Goal: Understand process/instructions

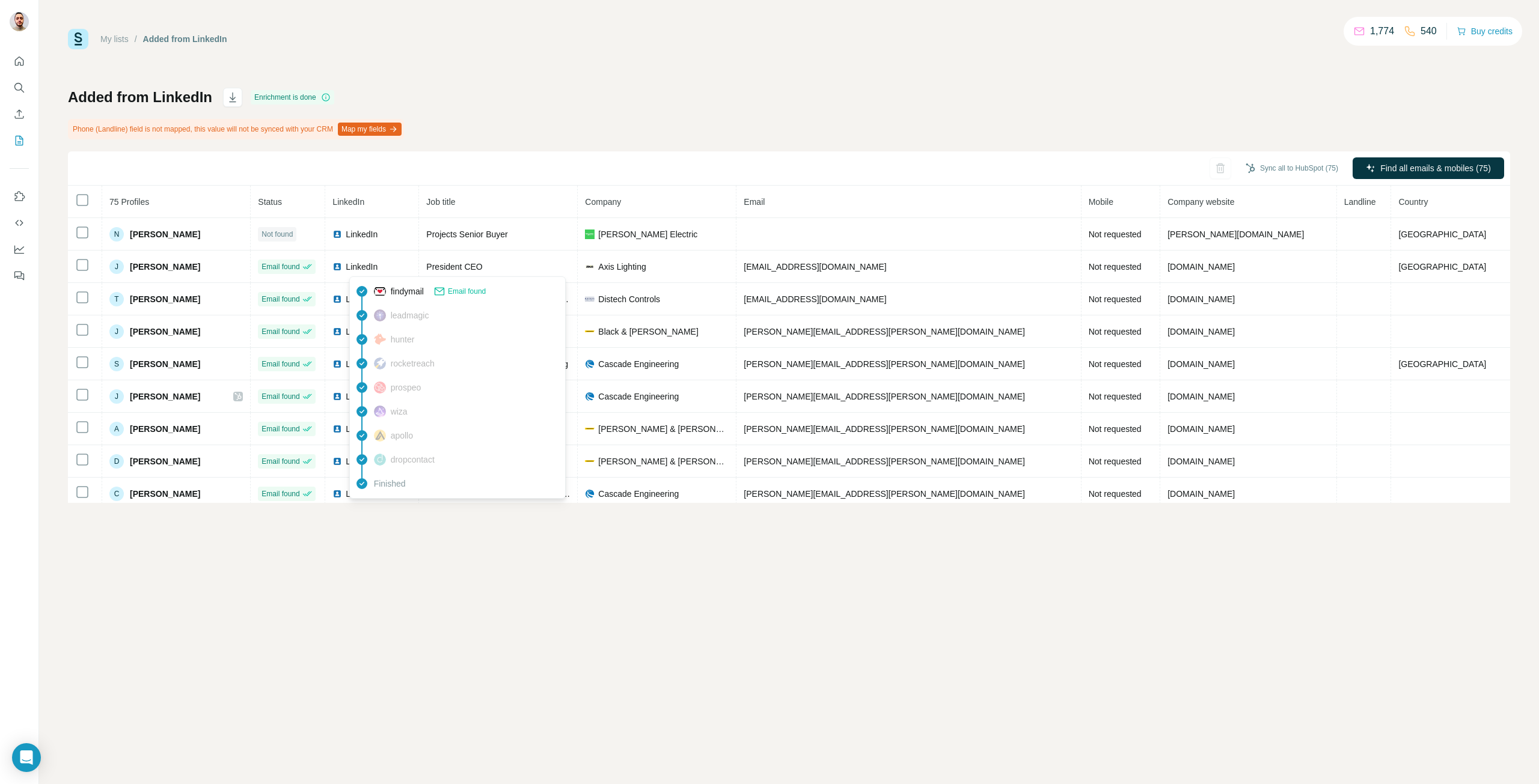
click at [414, 294] on span "findymail" at bounding box center [407, 291] width 33 height 12
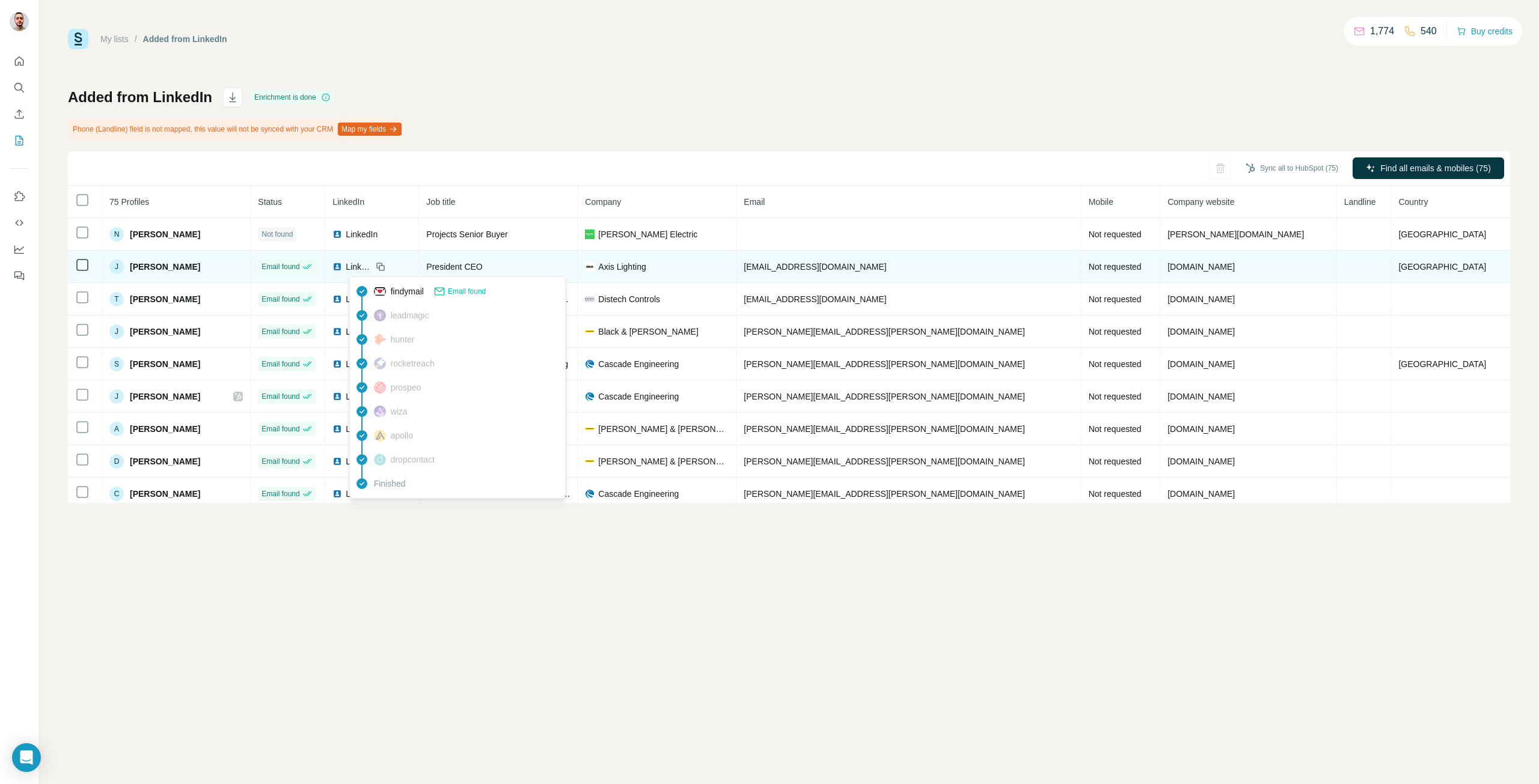
click at [299, 262] on span "Email found" at bounding box center [281, 267] width 38 height 11
click at [299, 270] on span "Email found" at bounding box center [281, 267] width 38 height 11
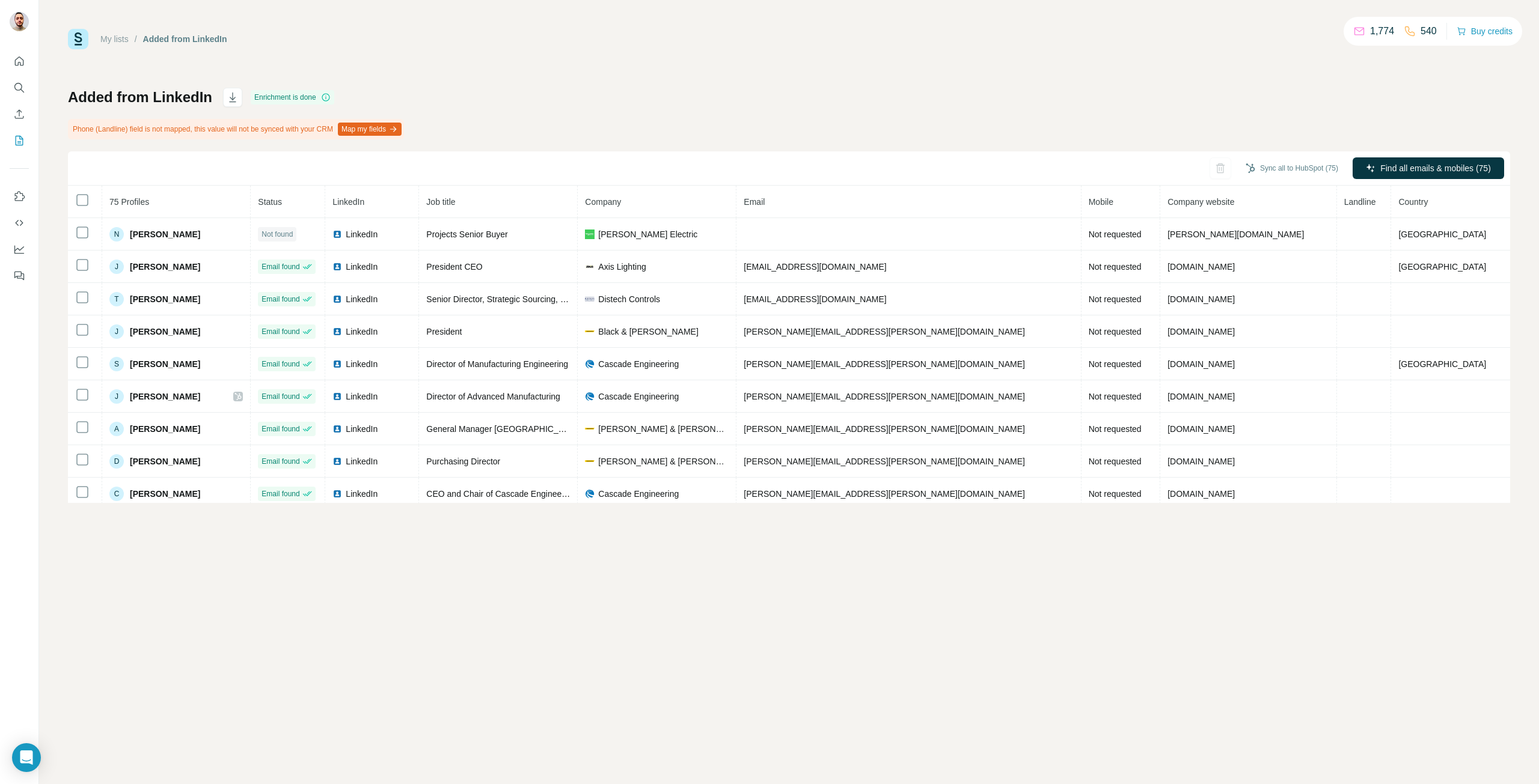
click at [303, 96] on div "Enrichment is done" at bounding box center [293, 97] width 84 height 14
click at [299, 97] on div "Enrichment is done" at bounding box center [293, 97] width 84 height 14
click at [150, 135] on div "Phone (Landline) field is not mapped, this value will not be synced with your C…" at bounding box center [236, 129] width 336 height 20
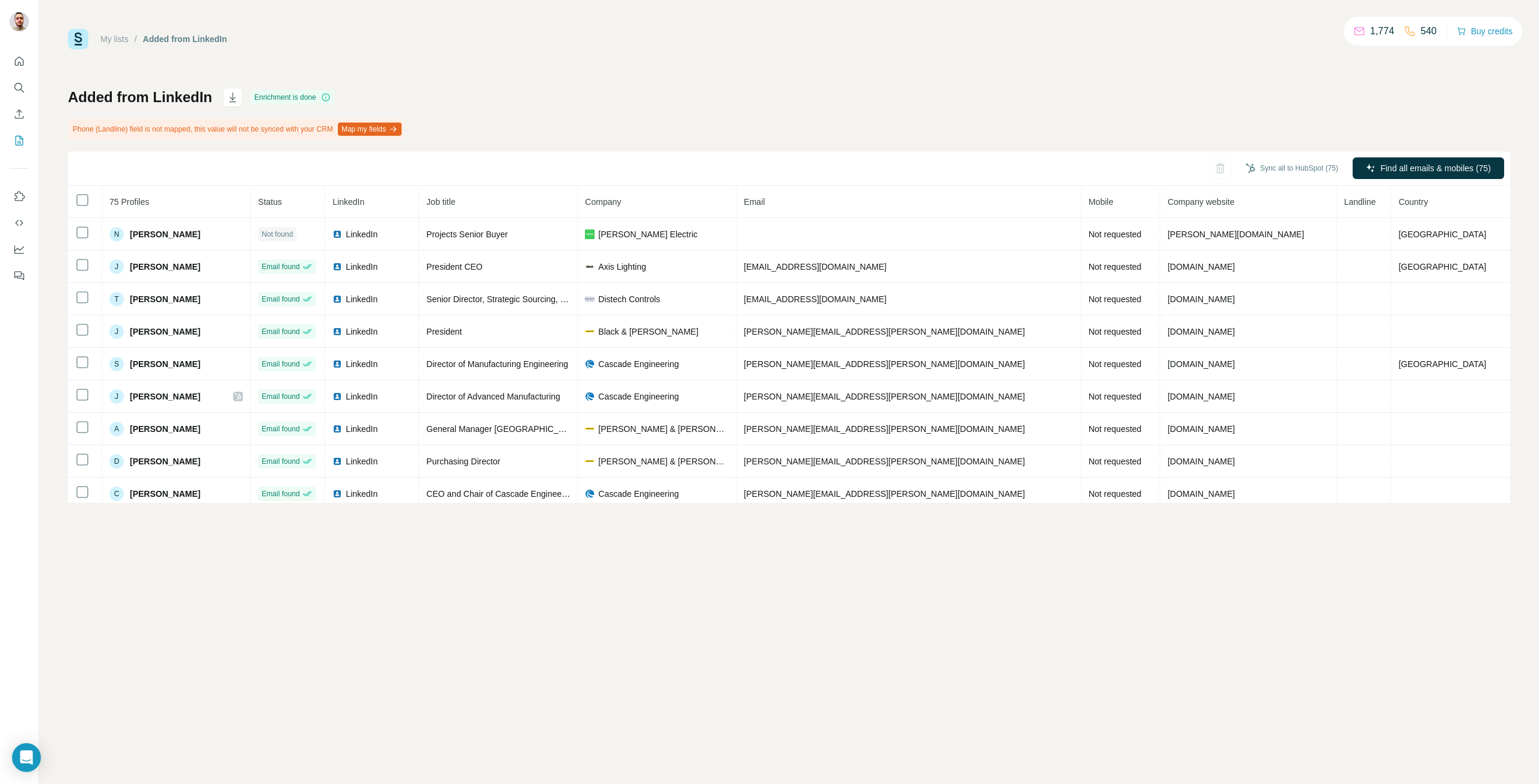
click at [165, 129] on div "Phone (Landline) field is not mapped, this value will not be synced with your C…" at bounding box center [236, 129] width 336 height 20
click at [238, 126] on div "Phone (Landline) field is not mapped, this value will not be synced with your C…" at bounding box center [236, 129] width 336 height 20
click at [353, 134] on div "Phone (Landline) field is not mapped, this value will not be synced with your C…" at bounding box center [236, 129] width 336 height 20
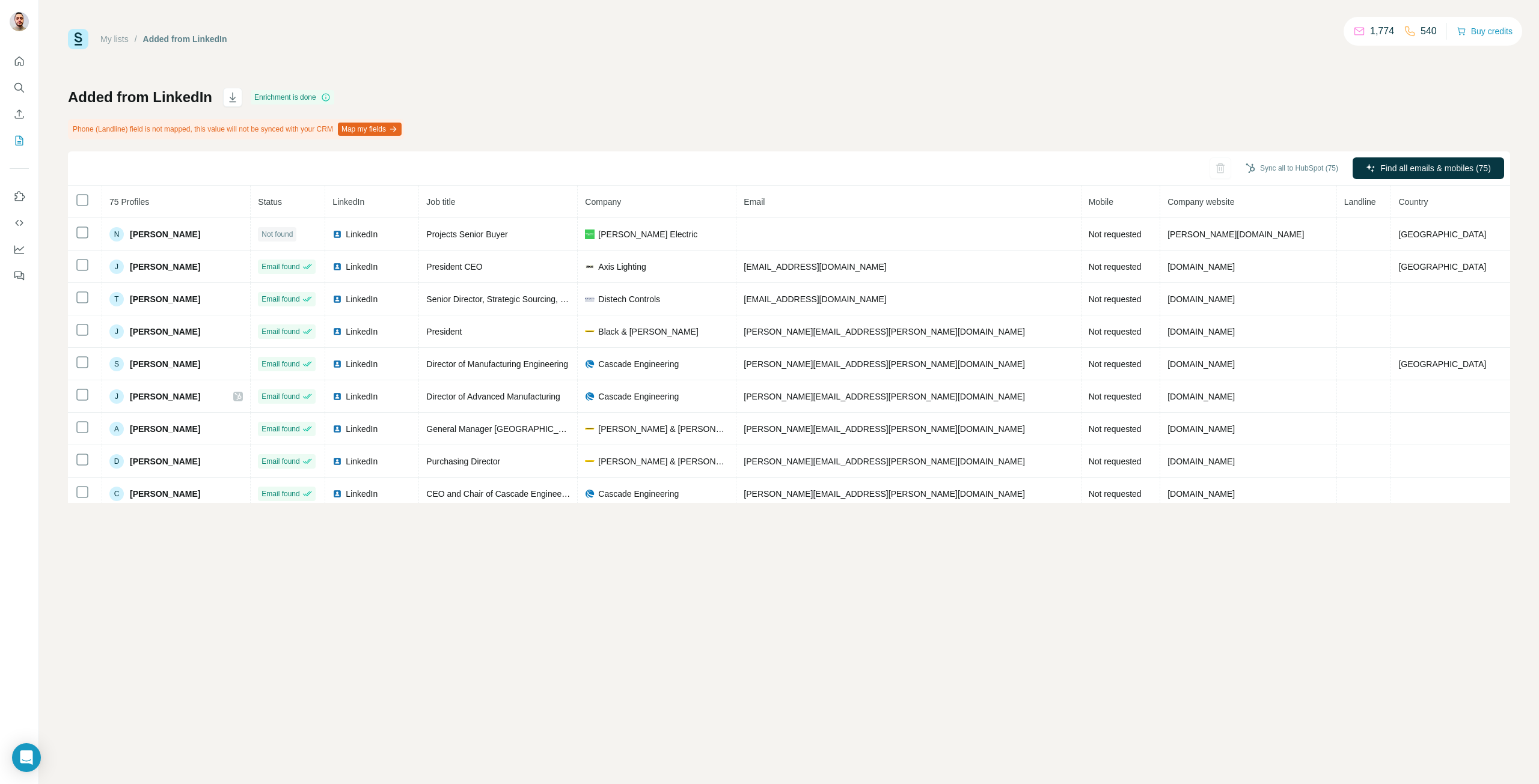
click at [374, 132] on button "Map my fields" at bounding box center [369, 129] width 64 height 13
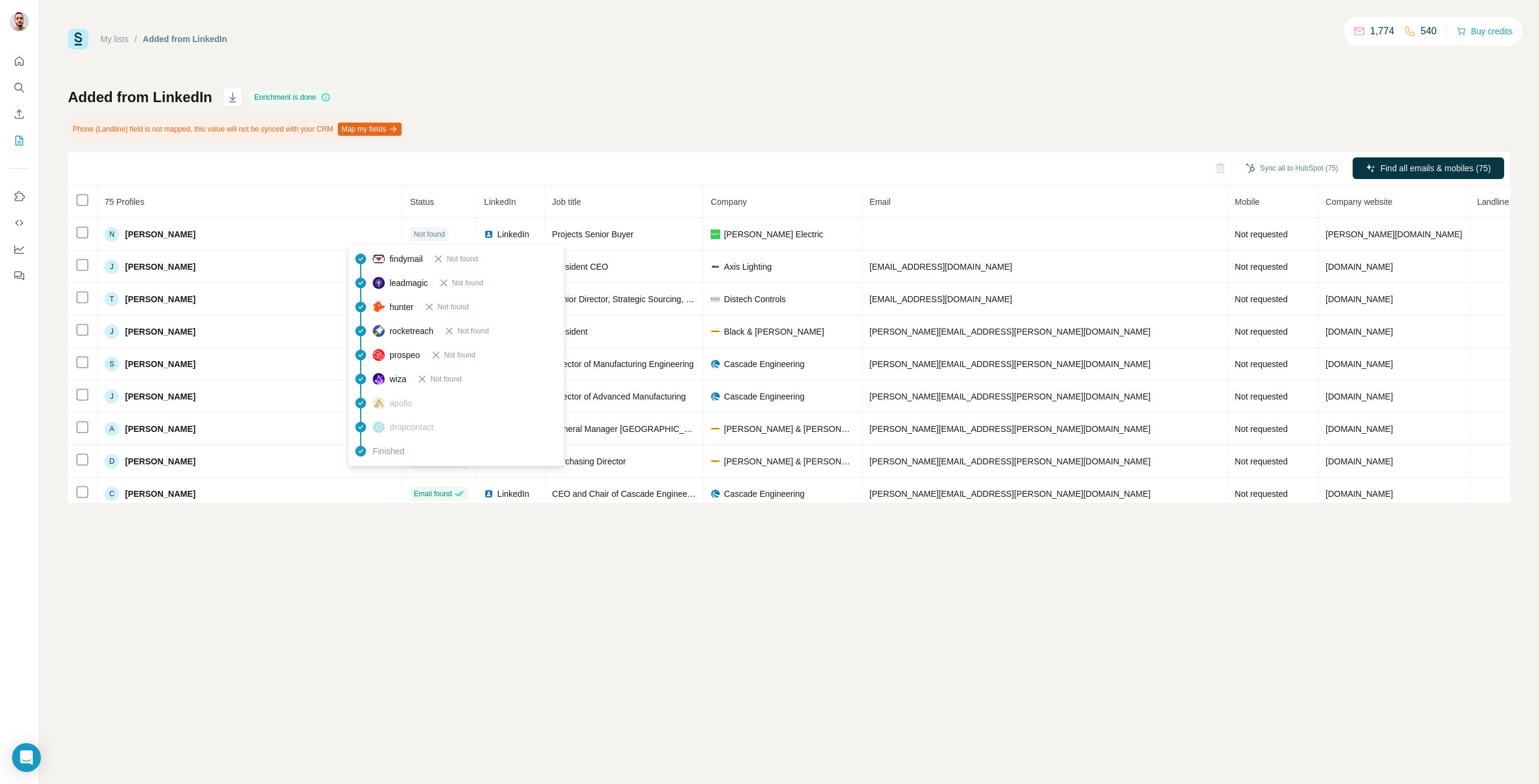
click at [452, 333] on icon at bounding box center [449, 331] width 12 height 12
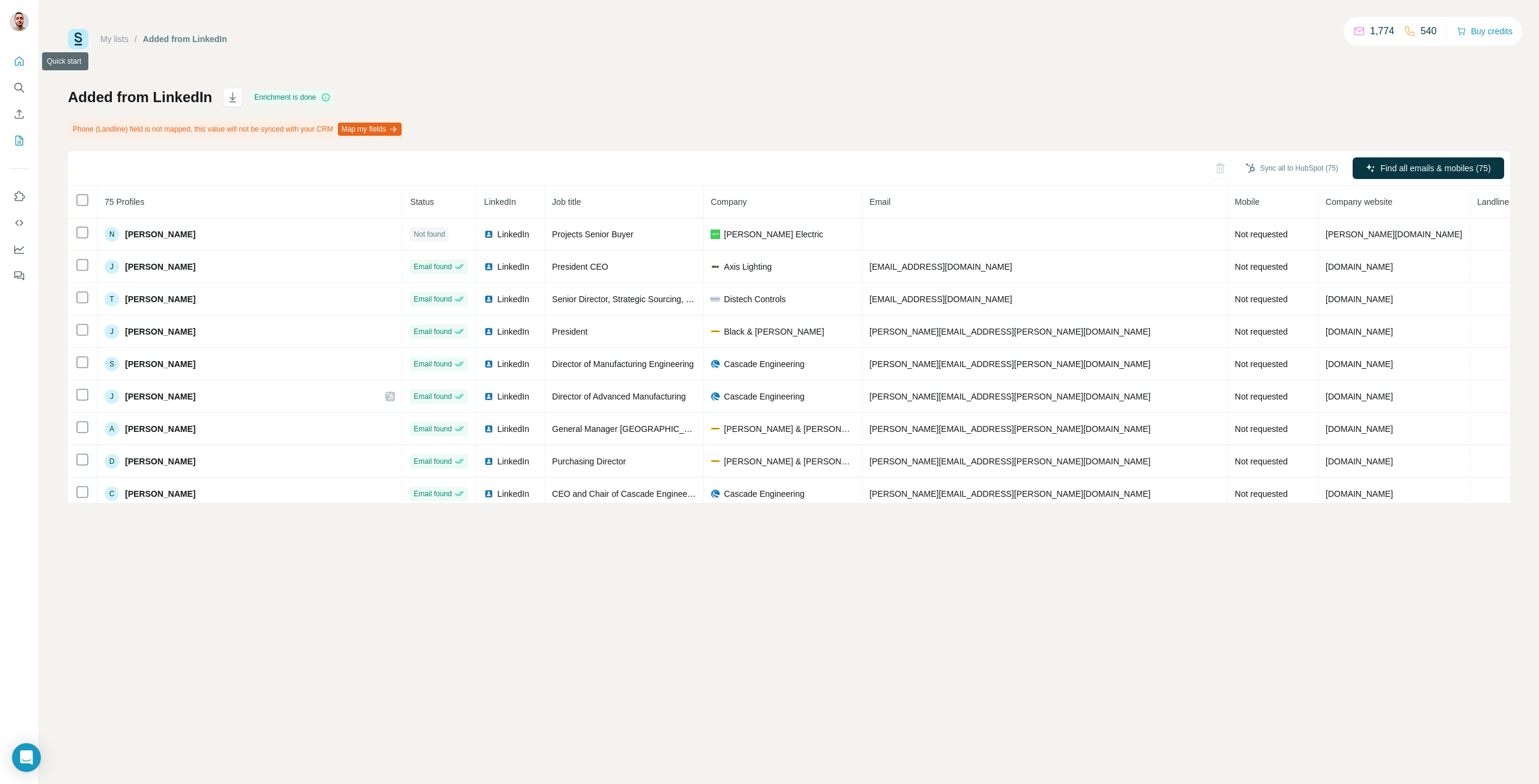
click at [23, 61] on icon "Quick start" at bounding box center [20, 61] width 9 height 9
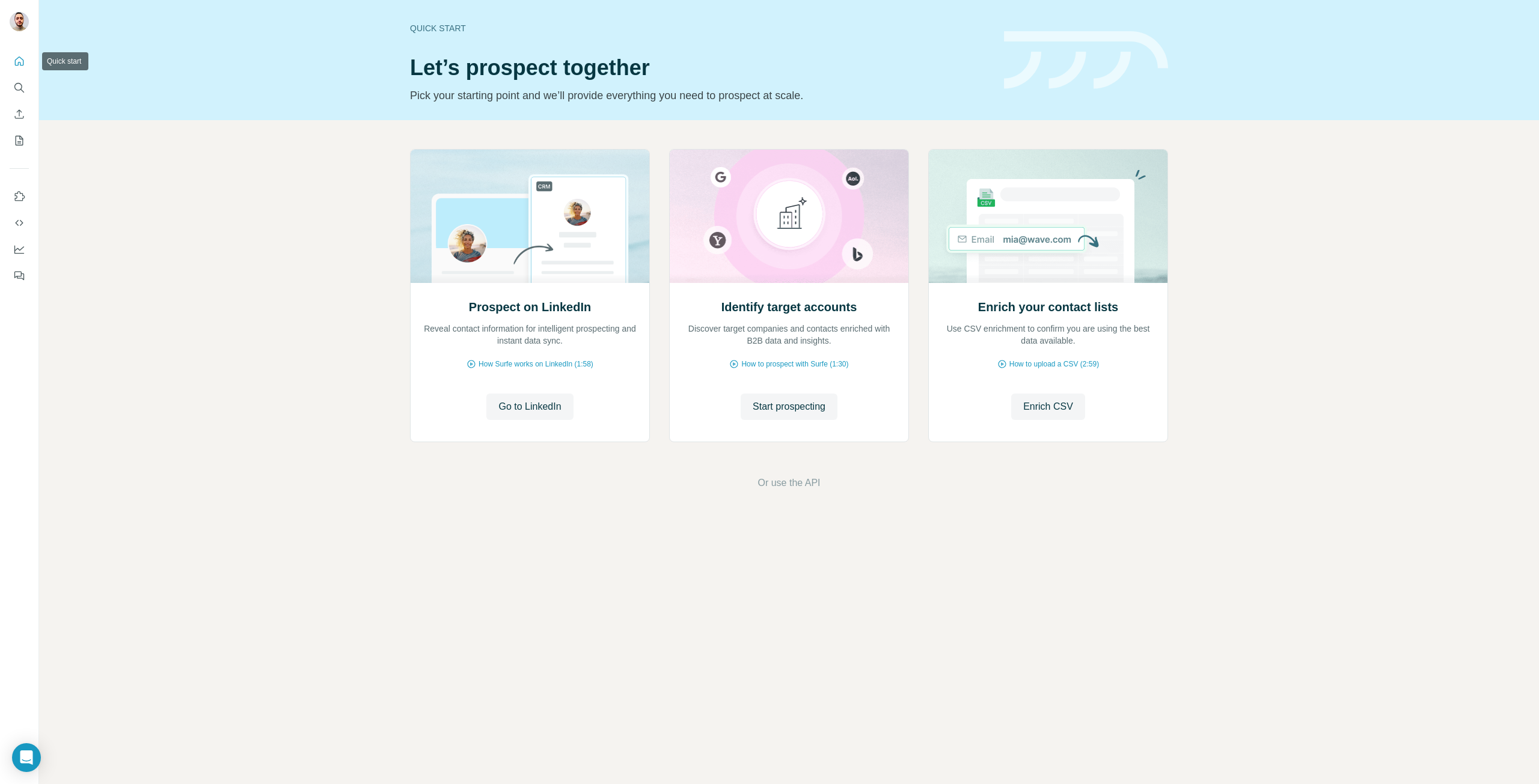
click at [27, 50] on button "Quick start" at bounding box center [19, 61] width 20 height 21
click at [26, 200] on button "Use Surfe on LinkedIn" at bounding box center [19, 197] width 20 height 21
